Goal: Information Seeking & Learning: Learn about a topic

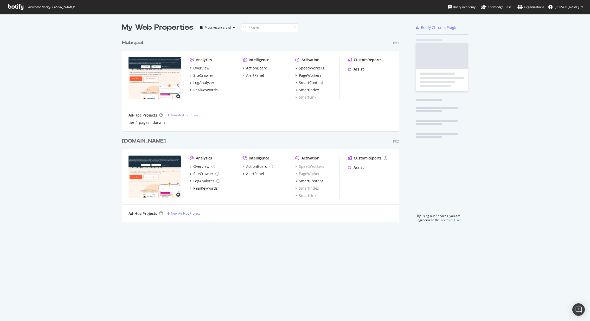
scroll to position [189, 281]
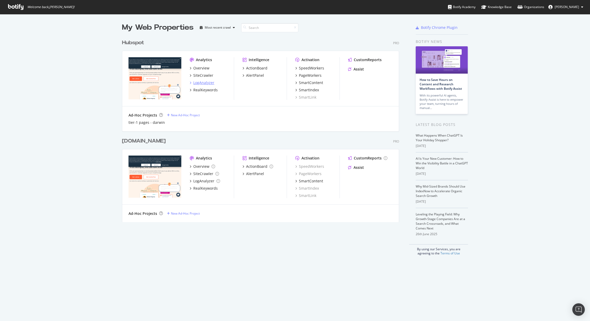
click at [208, 82] on div "LogAnalyzer" at bounding box center [203, 82] width 21 height 5
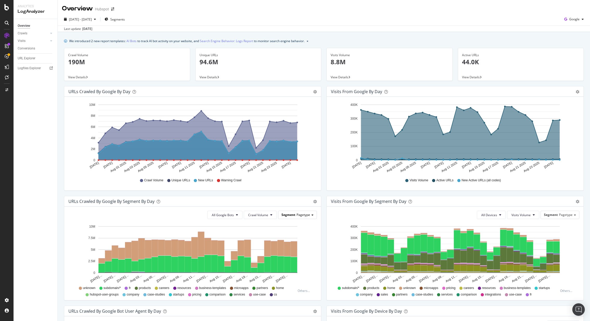
click at [307, 218] on div "Segment Pagetype" at bounding box center [297, 215] width 38 height 8
click at [305, 217] on div "Segment Pagetype" at bounding box center [297, 215] width 38 height 8
click at [92, 18] on span "[DATE] - [DATE]" at bounding box center [80, 19] width 23 height 4
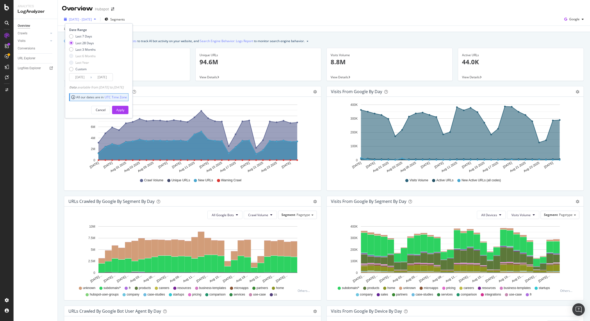
click at [92, 20] on span "[DATE] - [DATE]" at bounding box center [80, 19] width 23 height 4
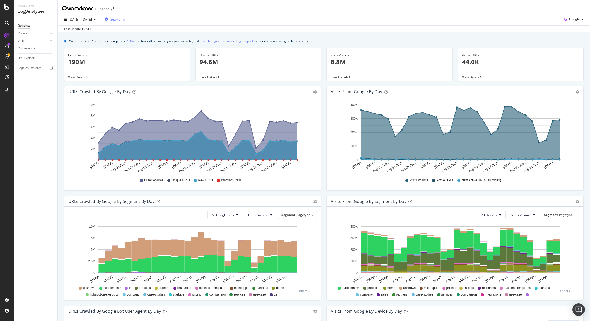
click at [125, 20] on span "Segments" at bounding box center [117, 19] width 15 height 4
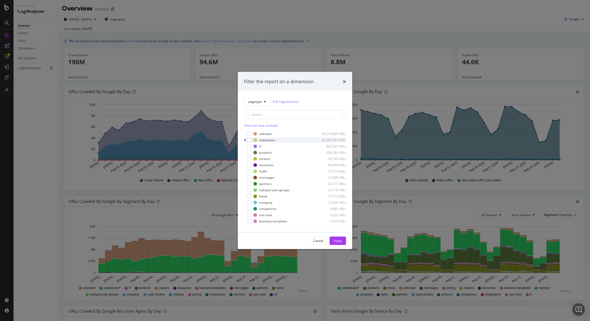
click at [246, 139] on div "modal" at bounding box center [245, 139] width 3 height 5
click at [254, 146] on div "modal" at bounding box center [252, 146] width 4 height 4
click at [338, 240] on div "Apply" at bounding box center [338, 241] width 8 height 4
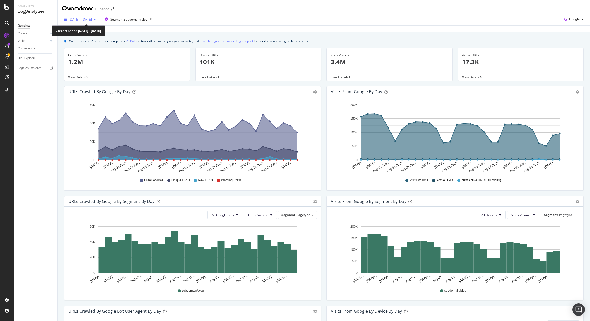
click at [92, 18] on span "[DATE] - [DATE]" at bounding box center [80, 19] width 23 height 4
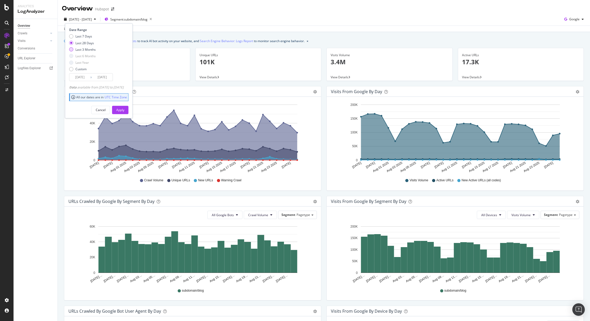
click at [92, 50] on div "Last 3 Months" at bounding box center [85, 49] width 20 height 4
type input "[DATE]"
click at [124, 111] on div "Apply" at bounding box center [120, 110] width 8 height 4
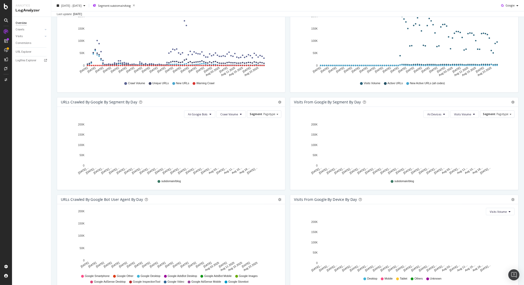
scroll to position [112, 0]
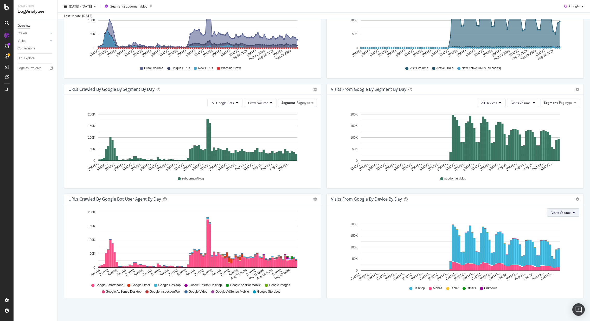
click at [559, 209] on button "Visits Volume" at bounding box center [563, 212] width 32 height 8
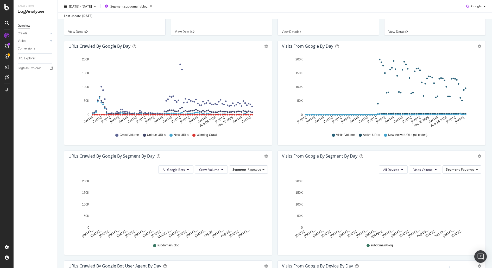
scroll to position [0, 0]
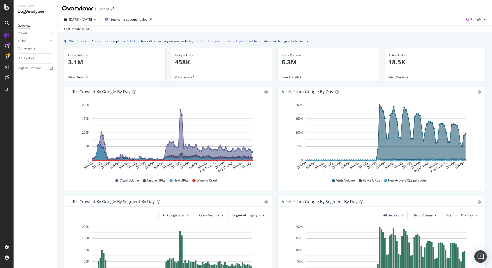
click at [80, 78] on span "View Details" at bounding box center [77, 77] width 18 height 4
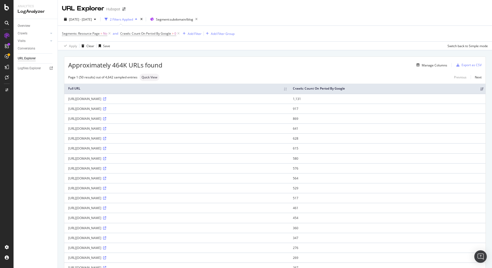
click at [433, 86] on th "Crawls: Count On Period By Google" at bounding box center [387, 88] width 196 height 10
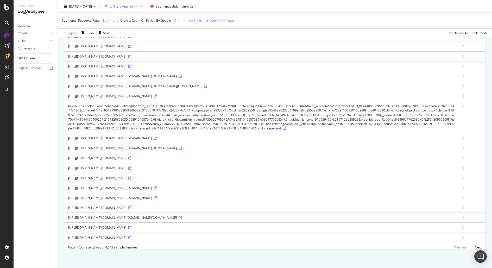
scroll to position [739, 0]
click at [475, 247] on link "Next" at bounding box center [475, 247] width 11 height 8
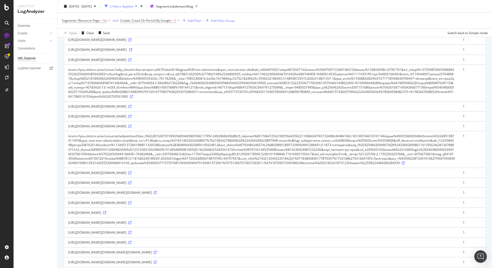
scroll to position [0, 0]
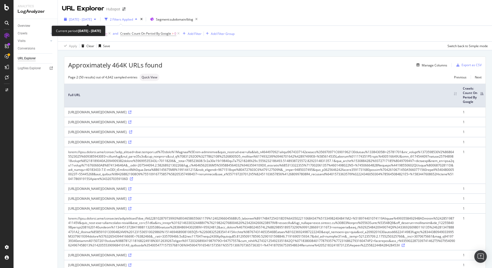
click at [83, 19] on span "[DATE] - [DATE]" at bounding box center [80, 19] width 23 height 4
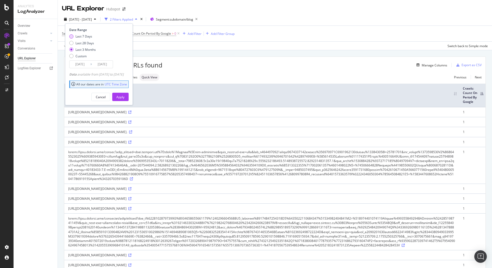
click at [86, 36] on div "Last 7 Days" at bounding box center [83, 36] width 17 height 4
type input "[DATE]"
click at [124, 97] on div "Apply" at bounding box center [120, 97] width 8 height 4
